Goal: Find specific page/section: Find specific page/section

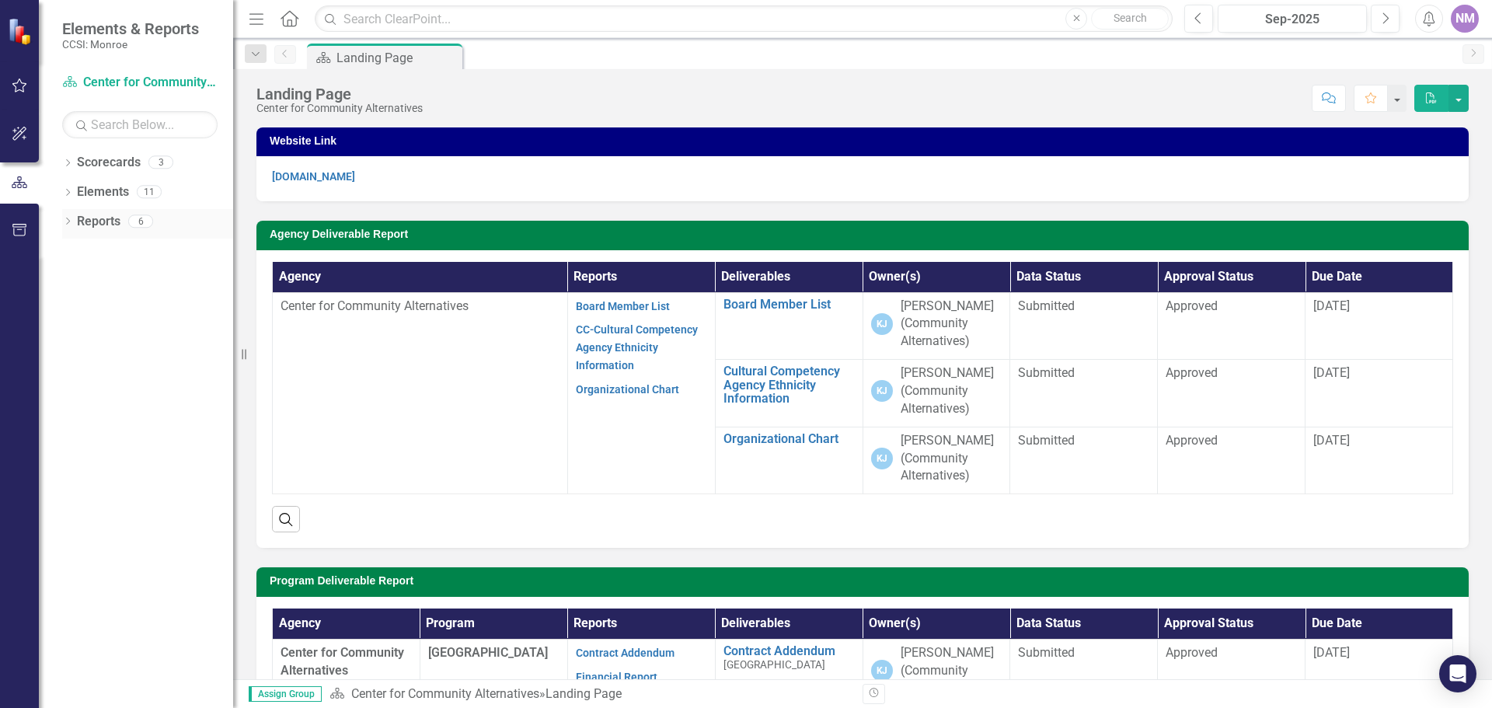
click at [103, 222] on link "Reports" at bounding box center [99, 222] width 44 height 18
click at [138, 222] on div "6" at bounding box center [140, 221] width 25 height 13
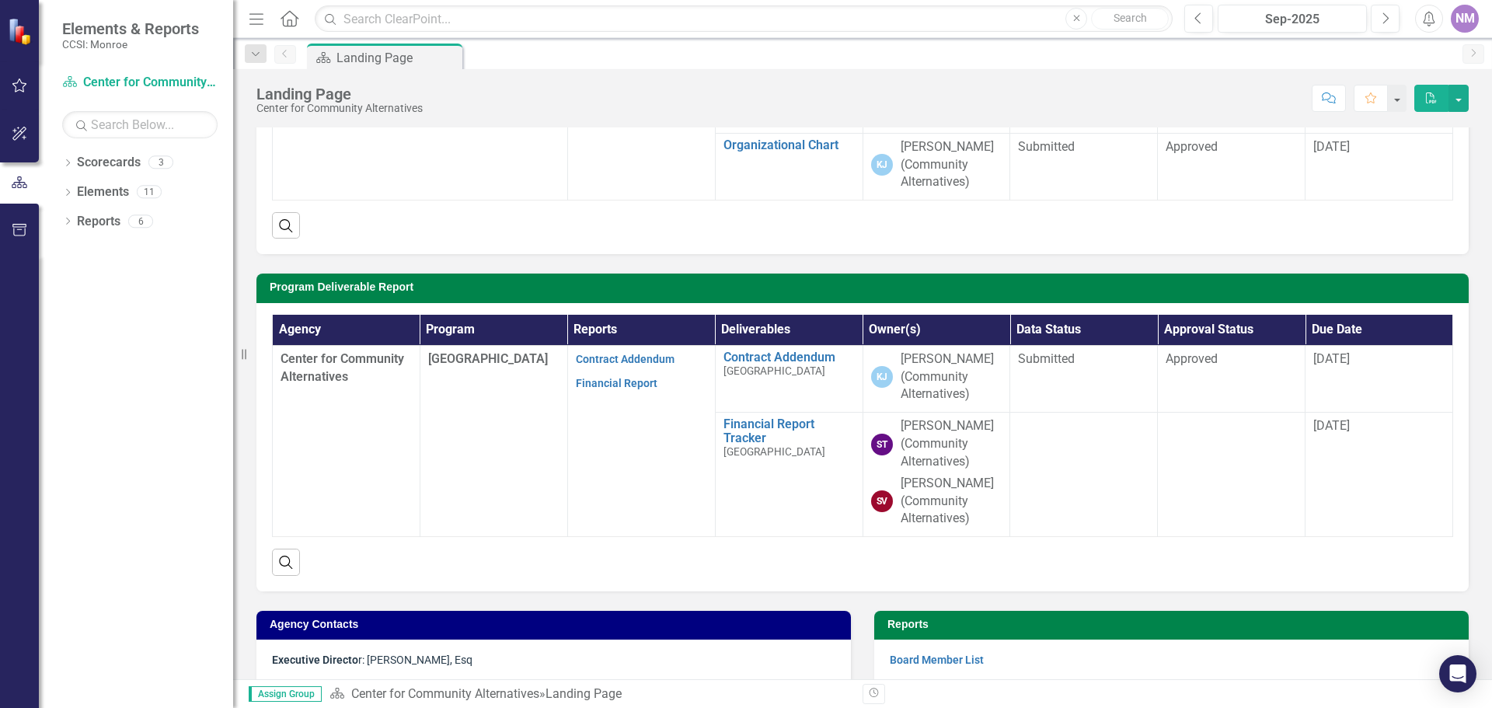
scroll to position [311, 0]
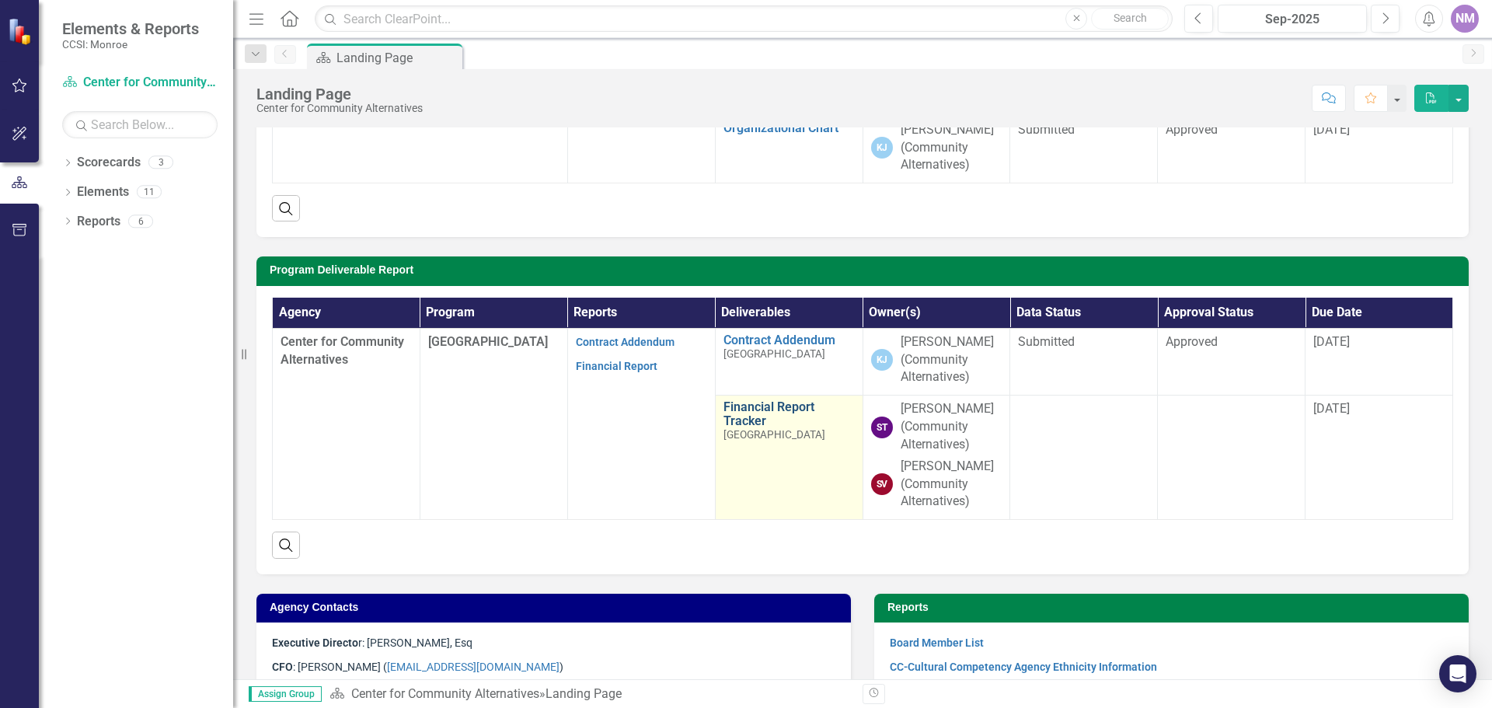
click at [782, 425] on link "Financial Report Tracker" at bounding box center [789, 413] width 131 height 27
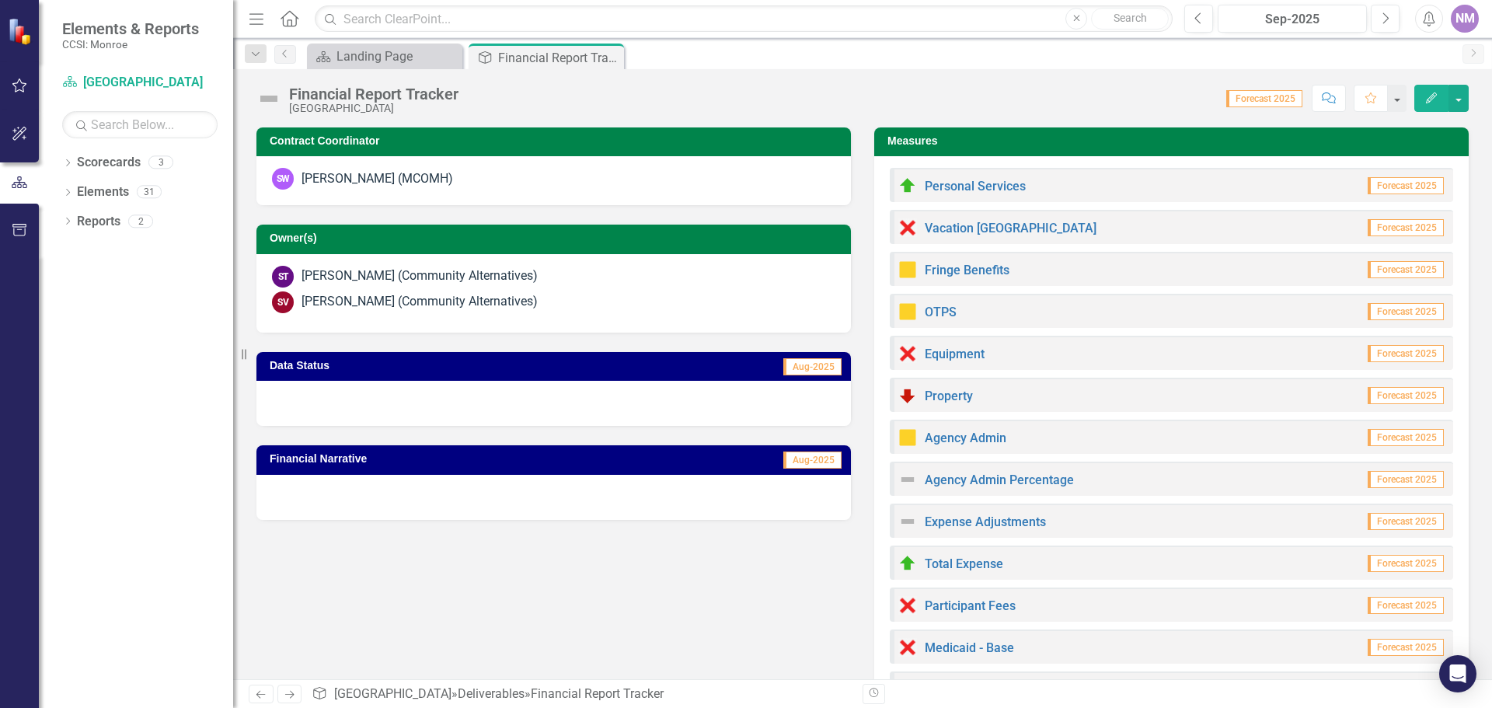
click at [1398, 181] on span "Forecast 2025" at bounding box center [1406, 185] width 76 height 17
click at [799, 459] on span "Aug-2025" at bounding box center [813, 460] width 58 height 17
click at [99, 222] on link "Reports" at bounding box center [99, 222] width 44 height 18
click at [143, 221] on div "2" at bounding box center [140, 221] width 25 height 13
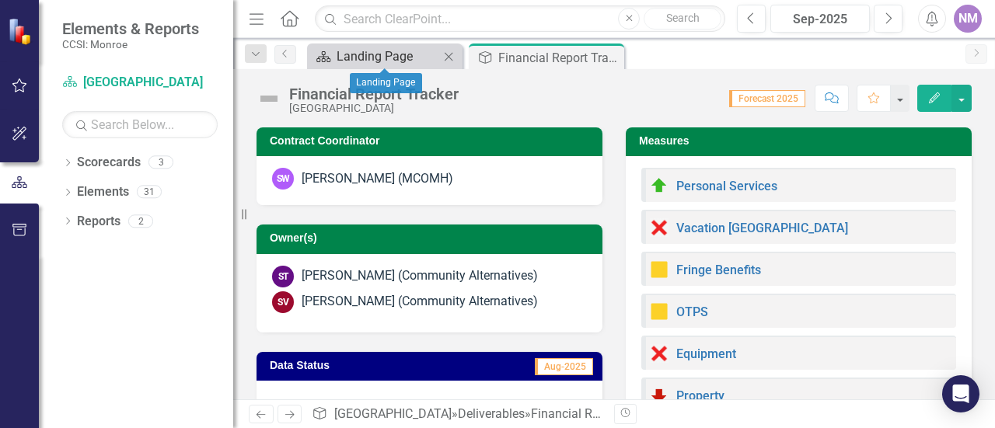
click at [428, 61] on div "Landing Page" at bounding box center [388, 56] width 103 height 19
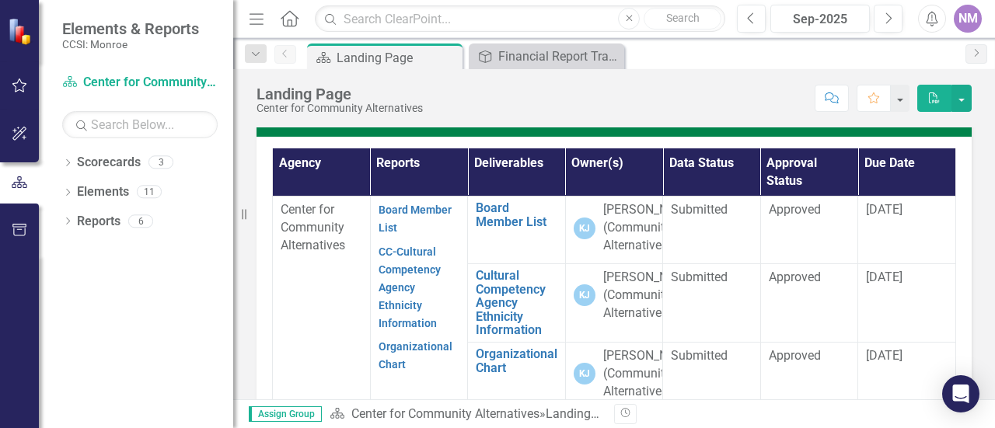
scroll to position [112, 0]
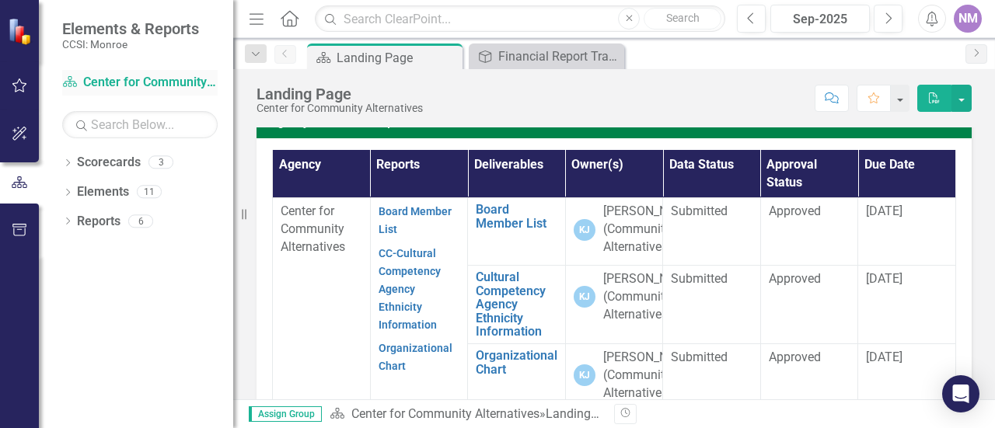
click at [140, 82] on link "Scorecard Center for Community Alternatives" at bounding box center [139, 83] width 155 height 18
click at [137, 225] on div "6" at bounding box center [140, 221] width 25 height 13
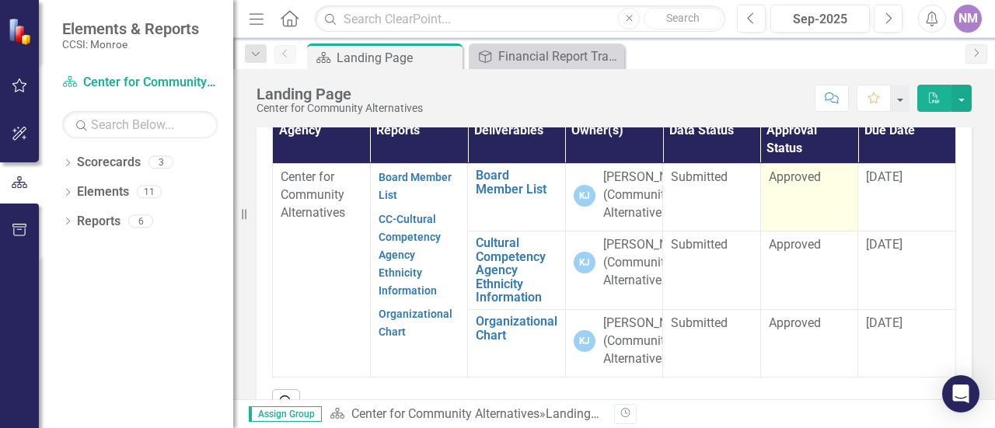
scroll to position [163, 0]
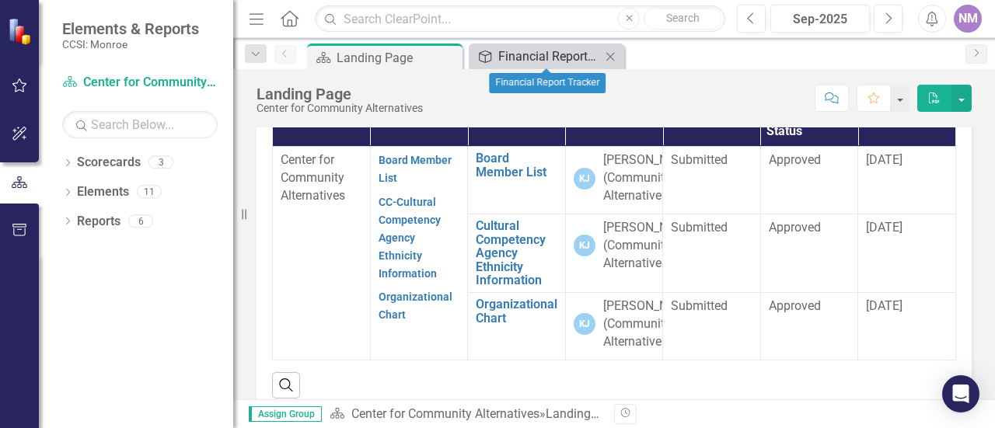
click at [575, 51] on div "Financial Report Tracker" at bounding box center [549, 56] width 103 height 19
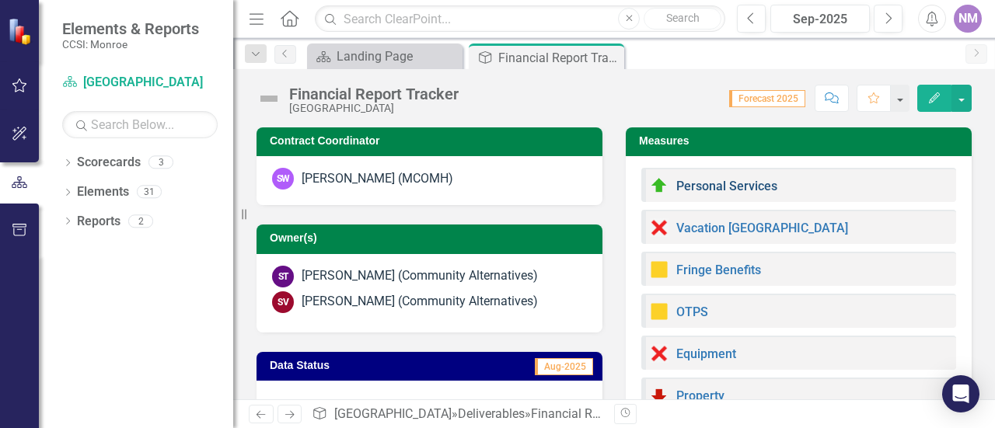
click at [697, 187] on link "Personal Services" at bounding box center [726, 186] width 101 height 15
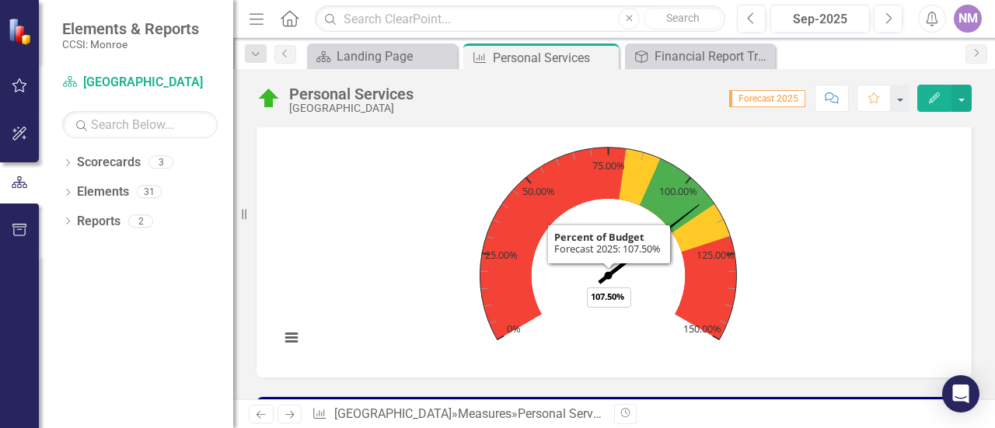
scroll to position [390, 0]
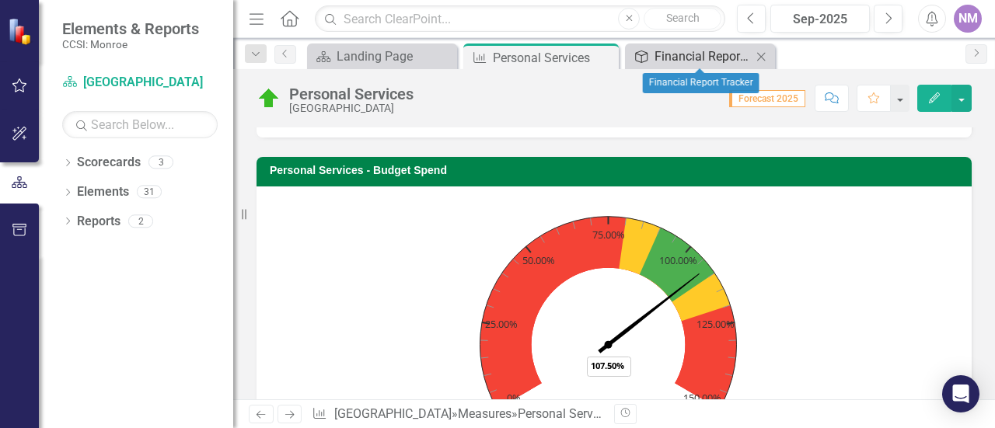
click at [648, 54] on icon "Deliverable" at bounding box center [641, 57] width 16 height 12
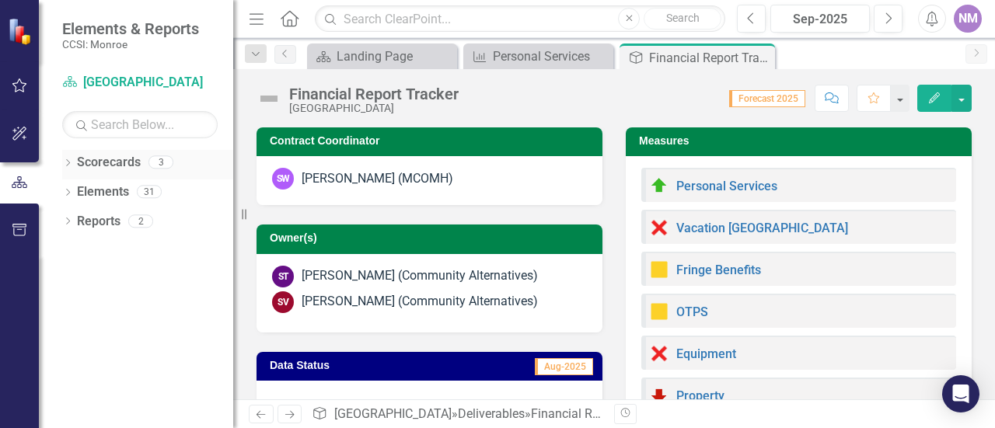
click at [106, 163] on link "Scorecards" at bounding box center [109, 163] width 64 height 18
click at [68, 162] on icon "Dropdown" at bounding box center [67, 164] width 11 height 9
click at [81, 193] on icon "Dropdown" at bounding box center [76, 191] width 12 height 9
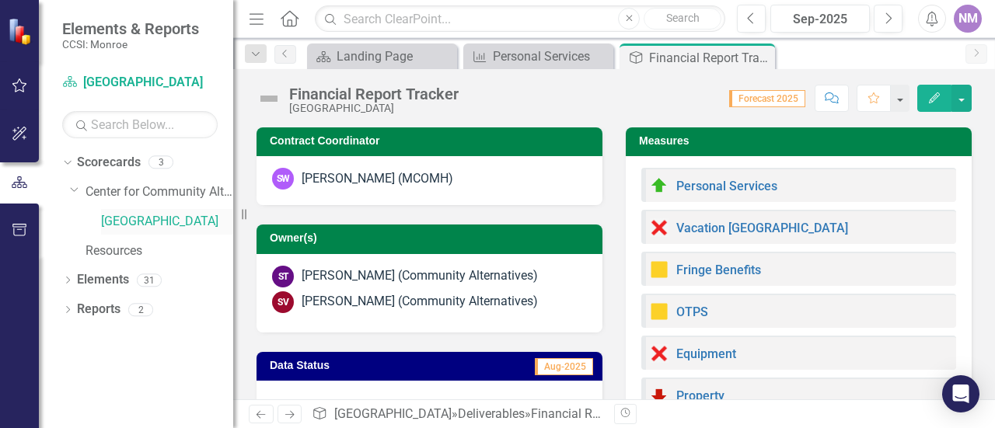
click at [122, 222] on link "[GEOGRAPHIC_DATA]" at bounding box center [167, 222] width 132 height 18
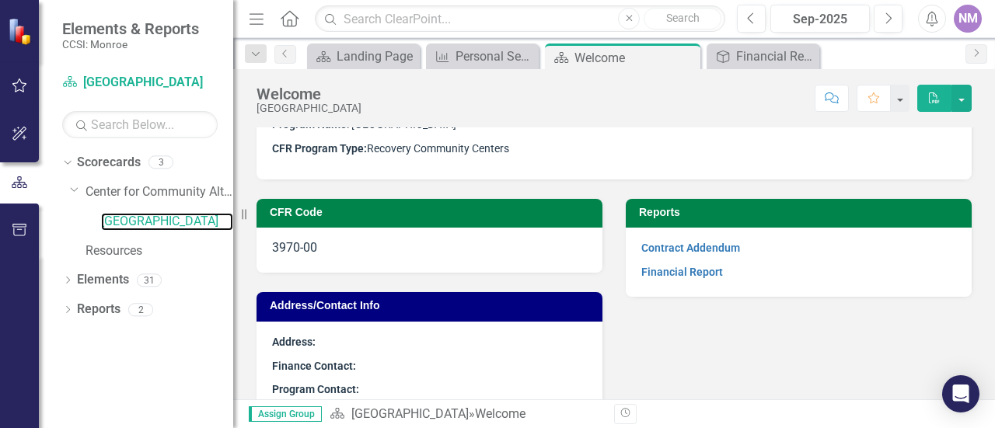
scroll to position [78, 0]
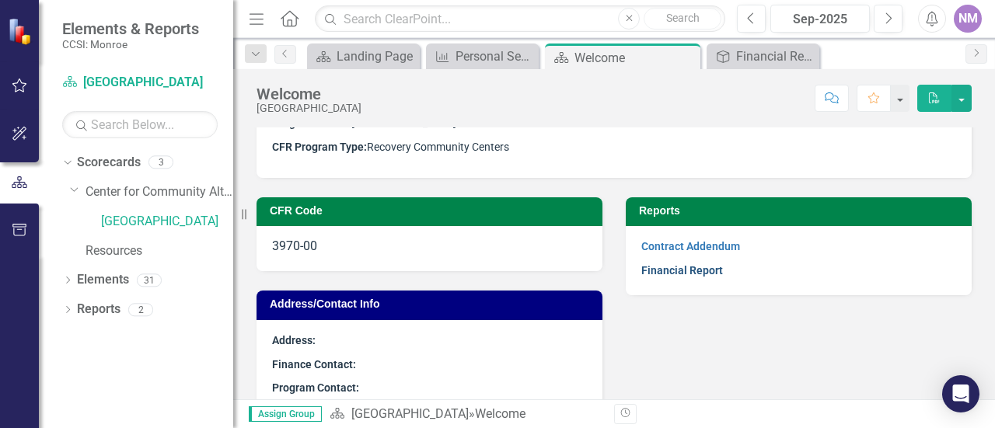
click at [682, 270] on link "Financial Report" at bounding box center [682, 270] width 82 height 12
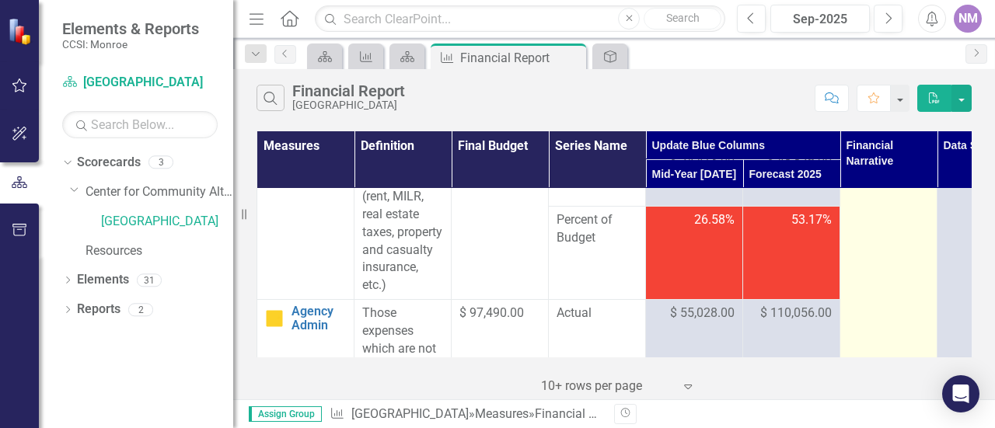
scroll to position [1217, 0]
